Goal: Information Seeking & Learning: Learn about a topic

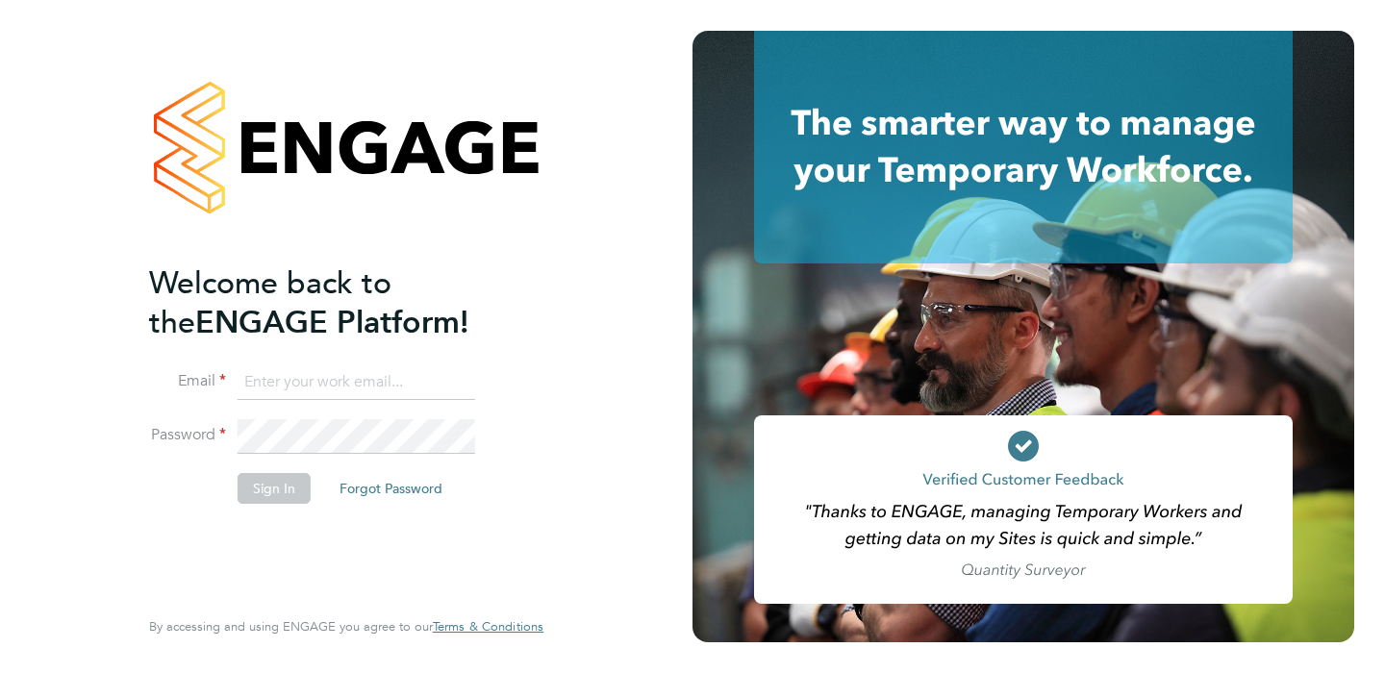
type input "harri@evolve-talent.co.uk"
click at [279, 496] on button "Sign In" at bounding box center [274, 488] width 73 height 31
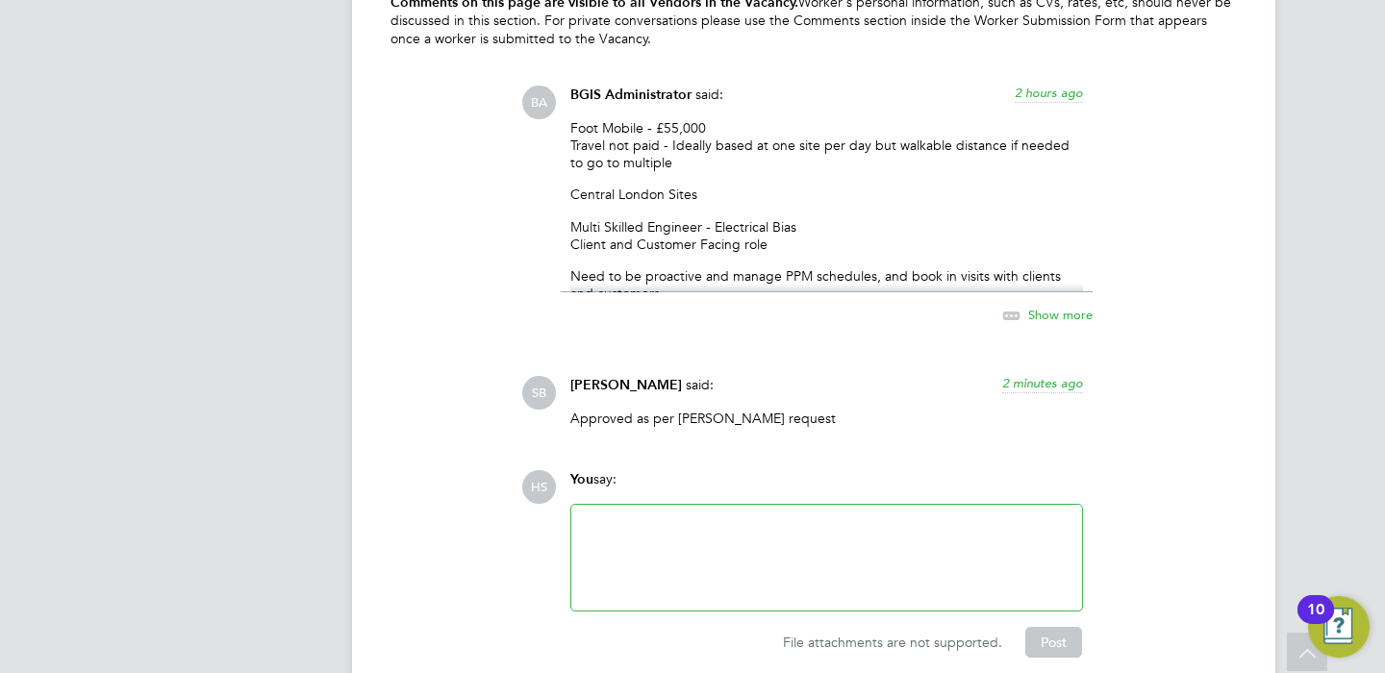
scroll to position [3203, 0]
click at [1068, 307] on span "Show more" at bounding box center [1060, 312] width 64 height 16
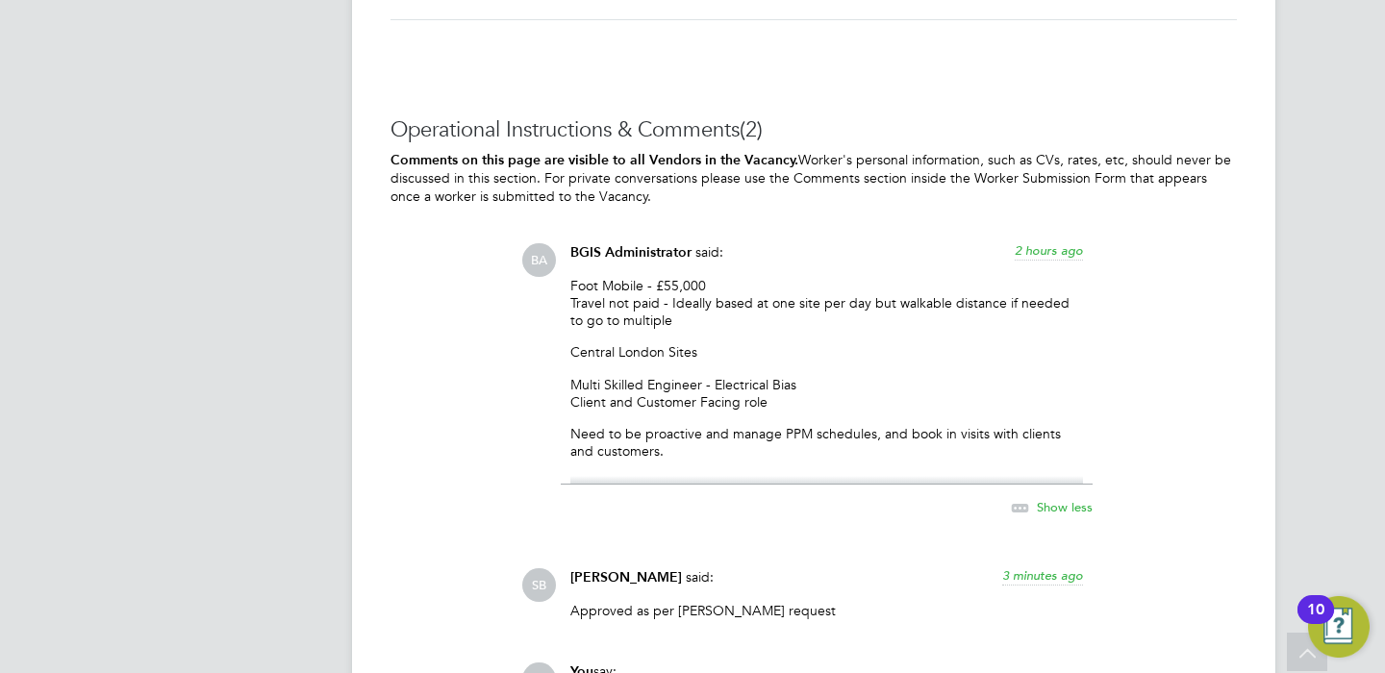
scroll to position [2927, 0]
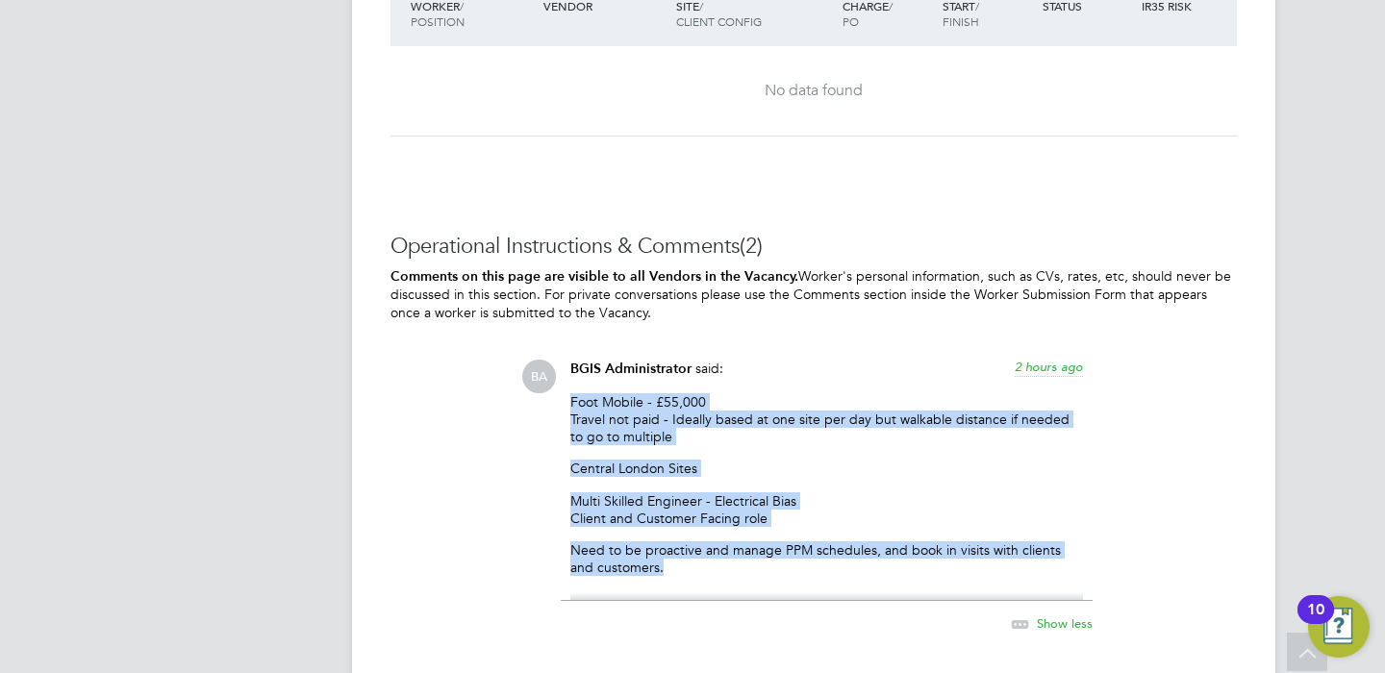
drag, startPoint x: 639, startPoint y: 565, endPoint x: 540, endPoint y: 392, distance: 199.4
click at [540, 392] on div "BA BGIS Administrator said: 2 hours ago Foot Mobile - £55,000 Travel not paid -…" at bounding box center [878, 508] width 715 height 296
copy div "Foot Mobile - £55,000 Travel not paid - Ideally based at one site per day but w…"
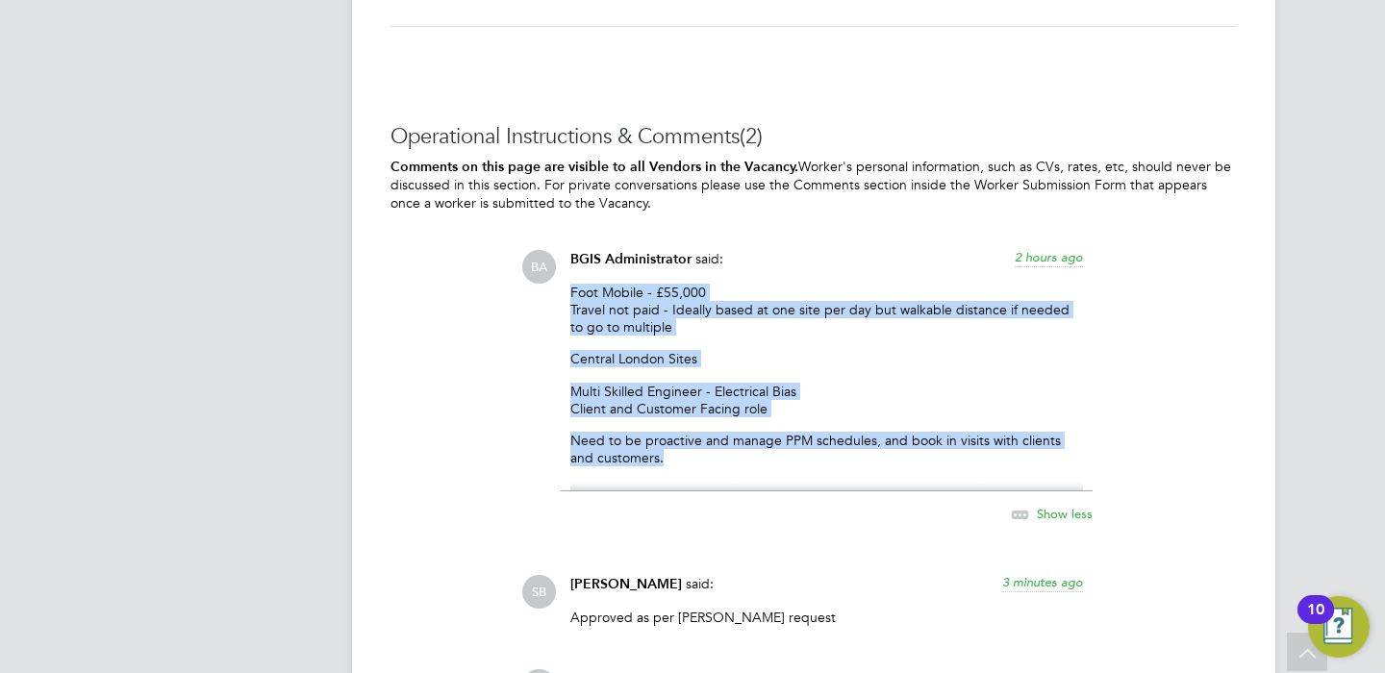
scroll to position [3059, 0]
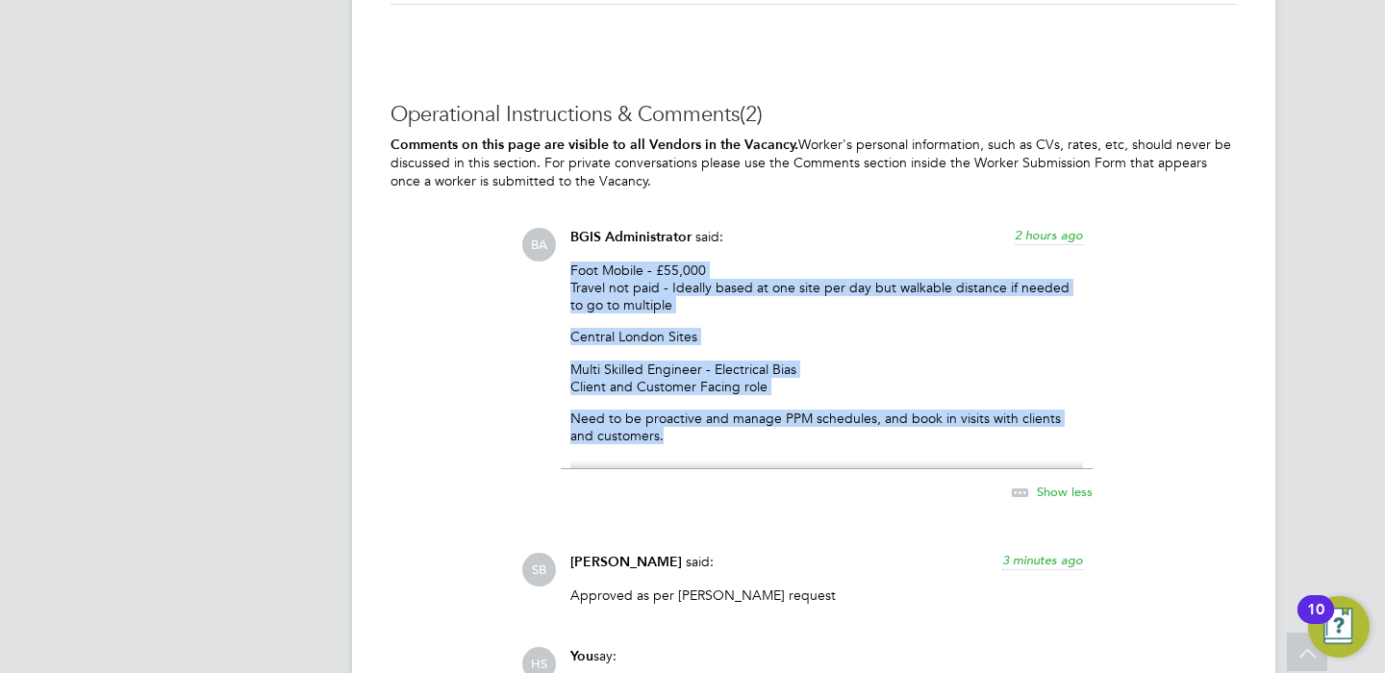
click at [1058, 496] on span "Show less" at bounding box center [1065, 491] width 56 height 16
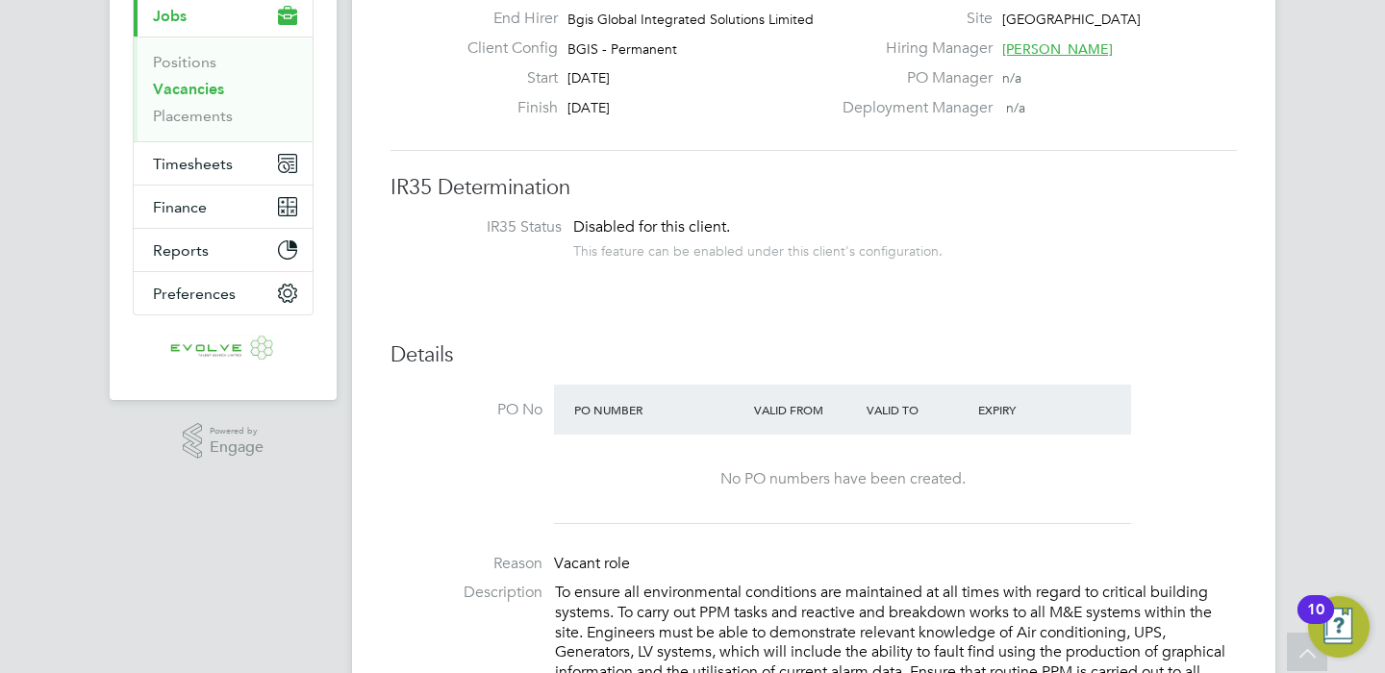
scroll to position [0, 0]
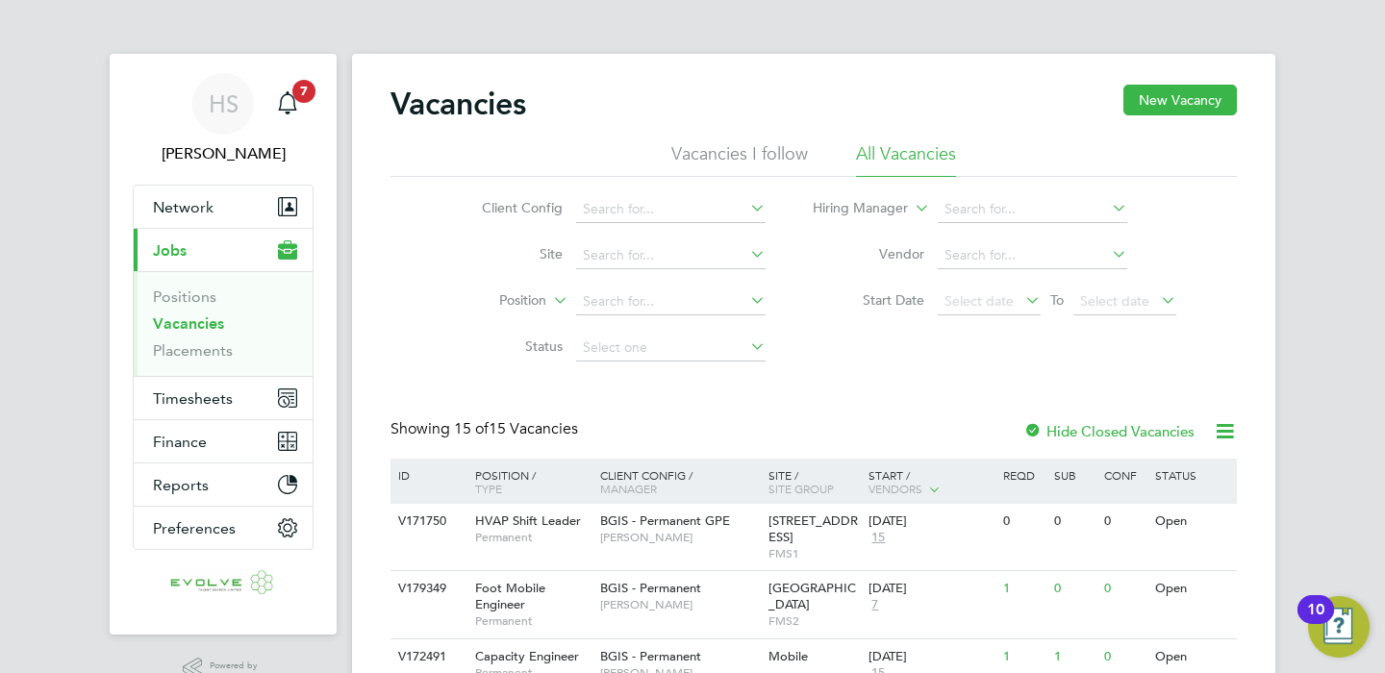
click at [183, 324] on link "Vacancies" at bounding box center [188, 323] width 71 height 18
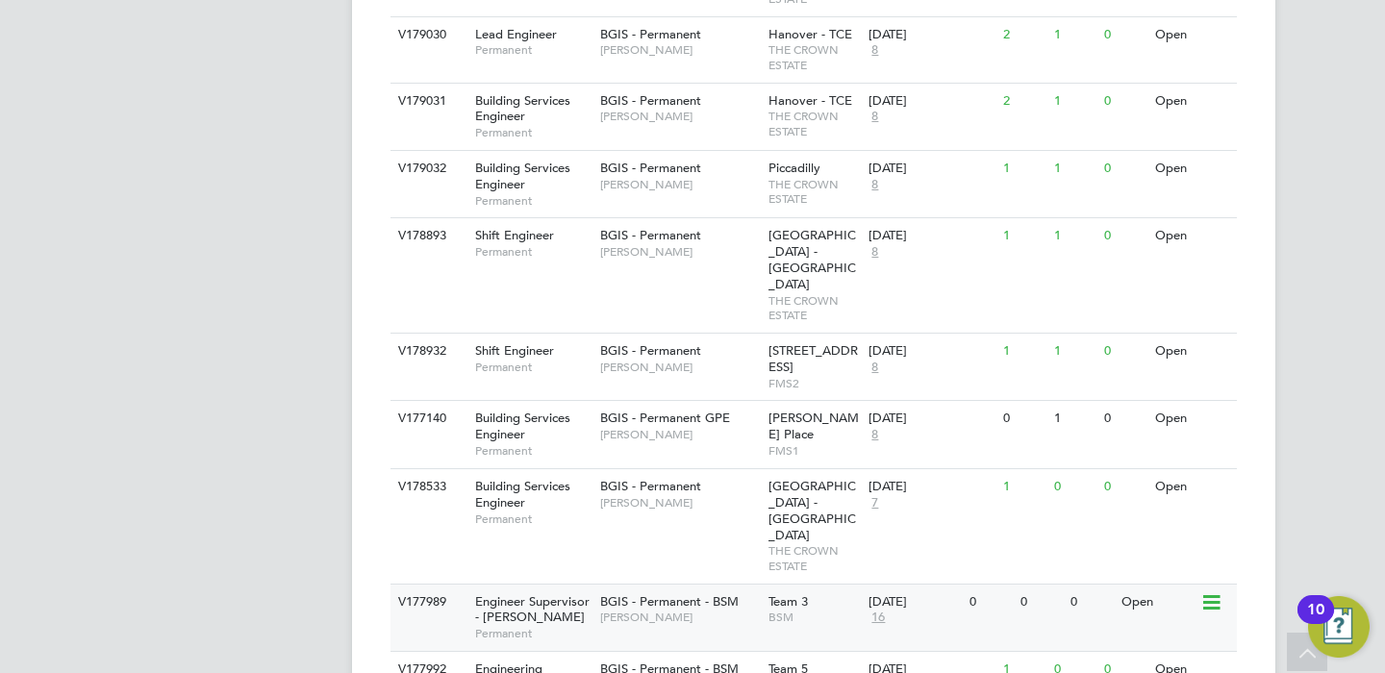
scroll to position [800, 0]
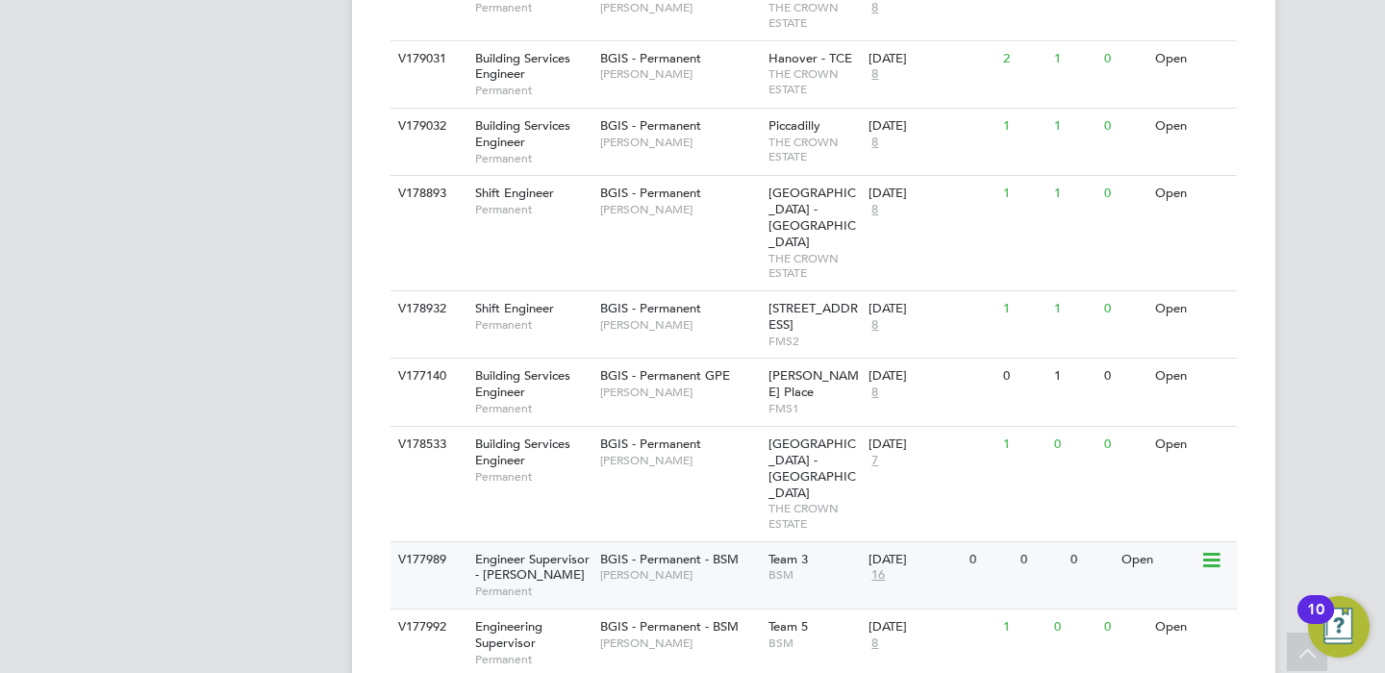
click at [677, 567] on span "Toby Bavester" at bounding box center [679, 574] width 159 height 15
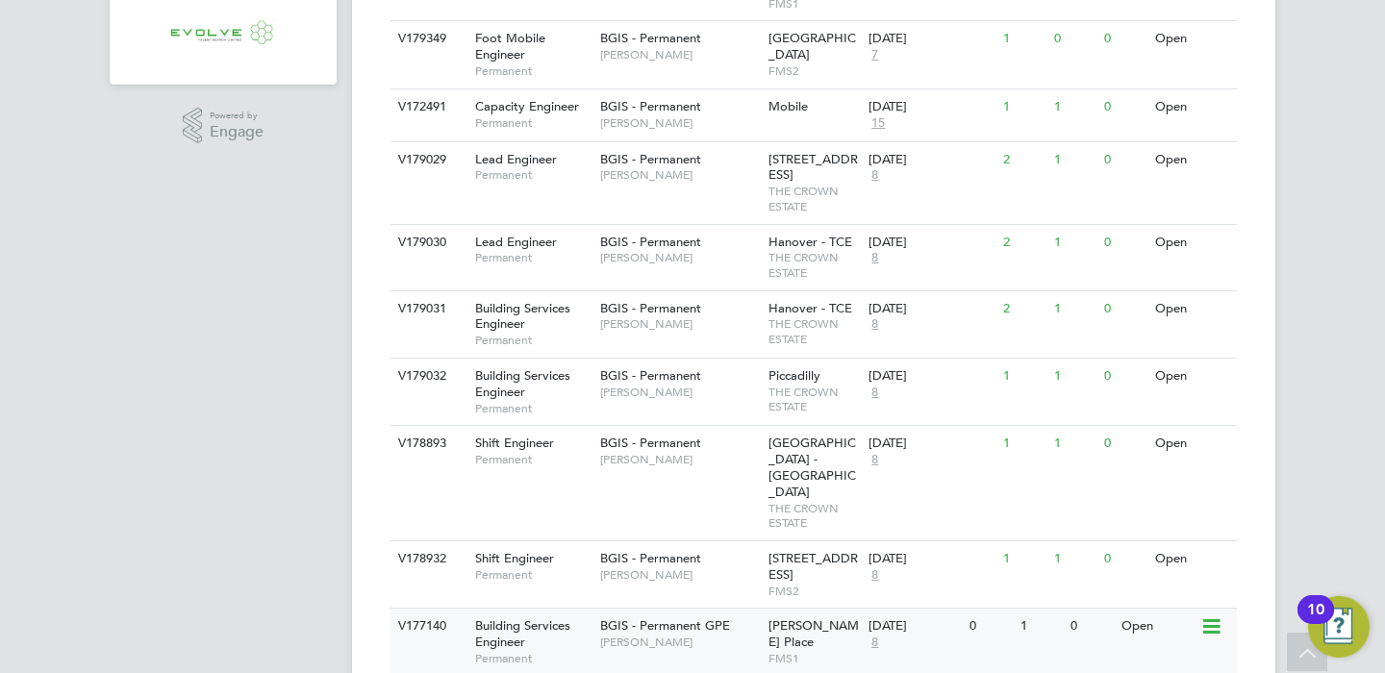
scroll to position [436, 0]
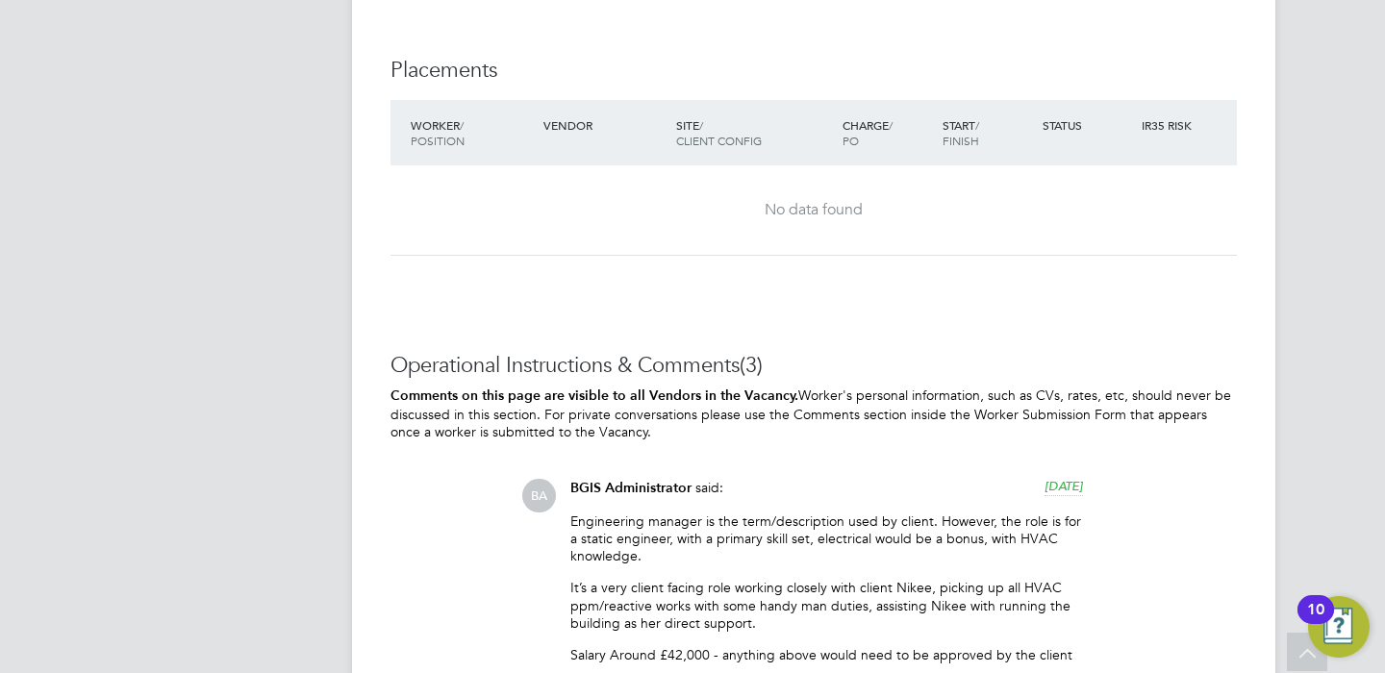
scroll to position [2650, 0]
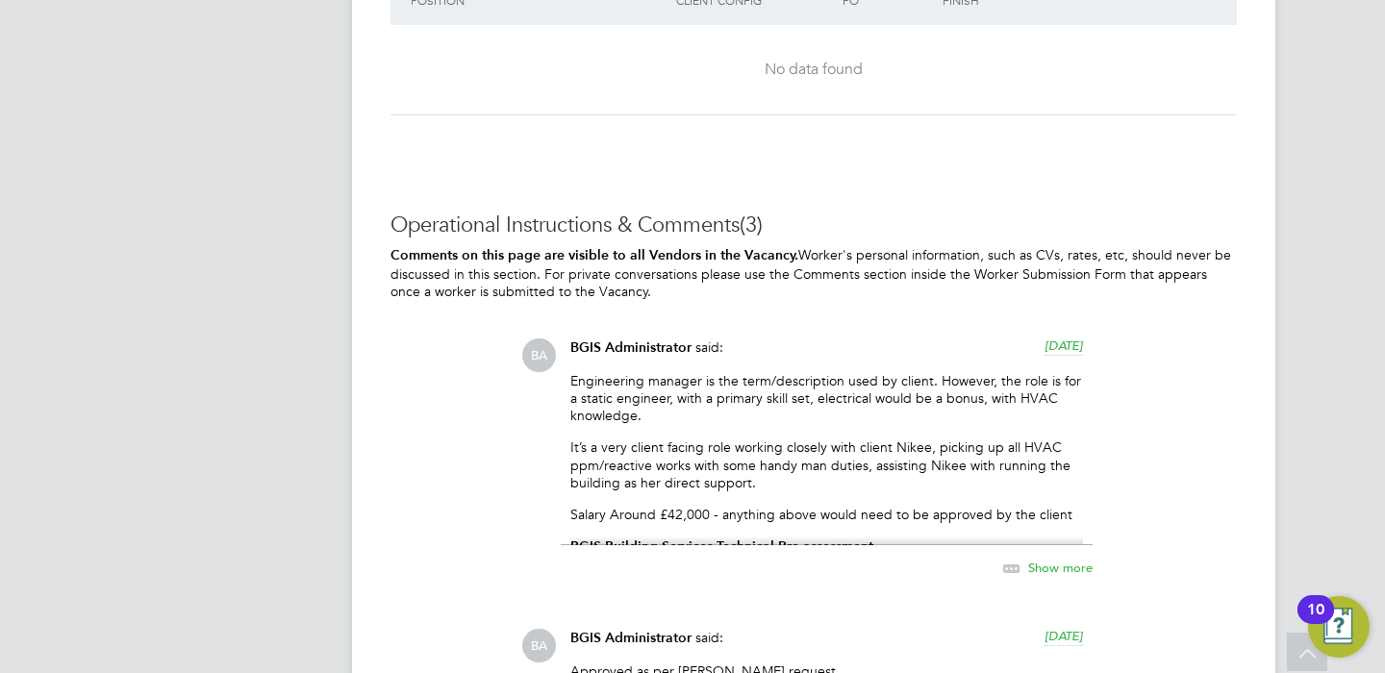
click at [1043, 566] on span "Show more" at bounding box center [1060, 568] width 64 height 16
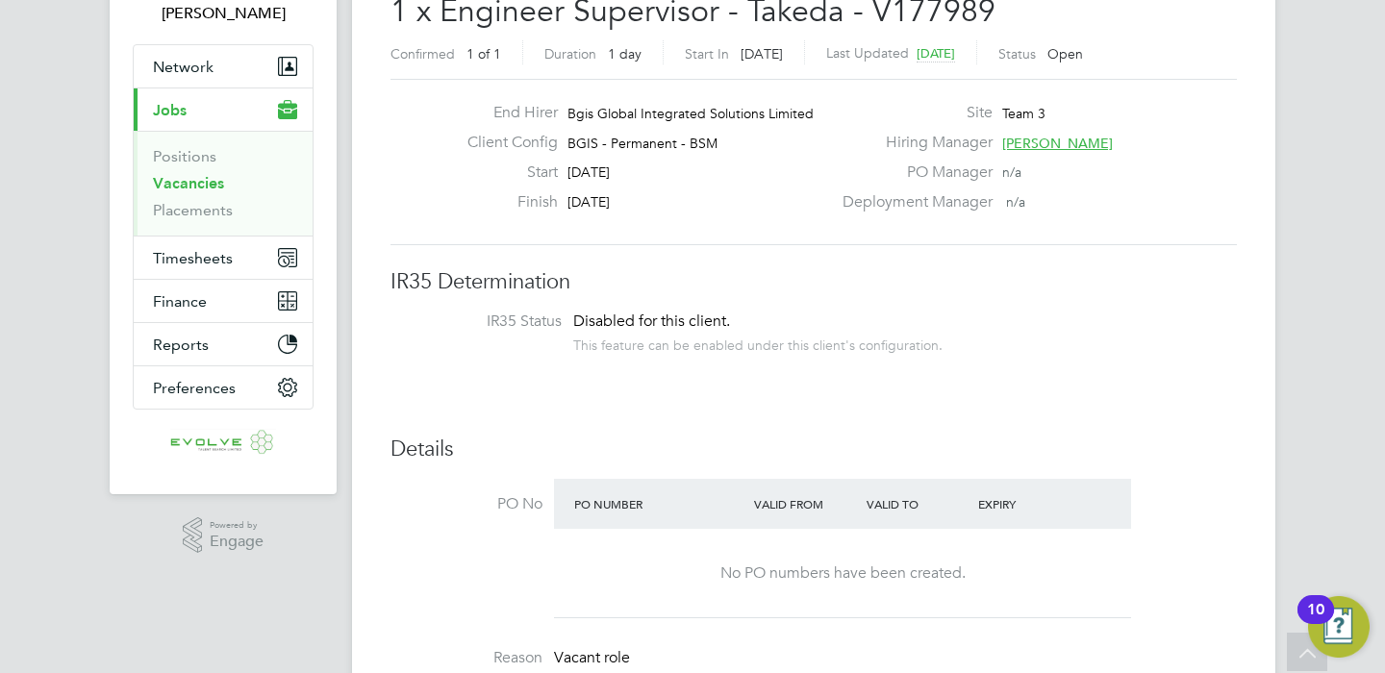
scroll to position [0, 0]
